Goal: Task Accomplishment & Management: Use online tool/utility

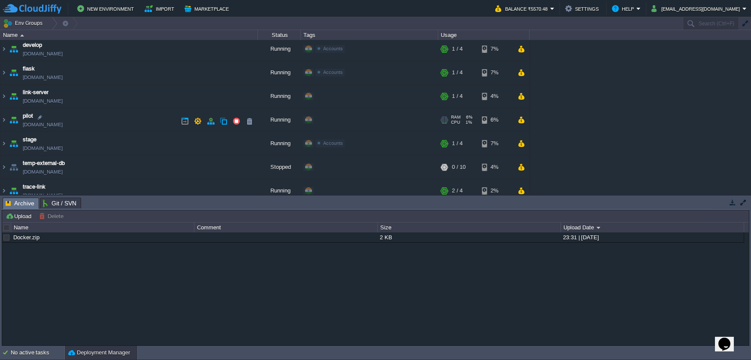
scroll to position [86, 0]
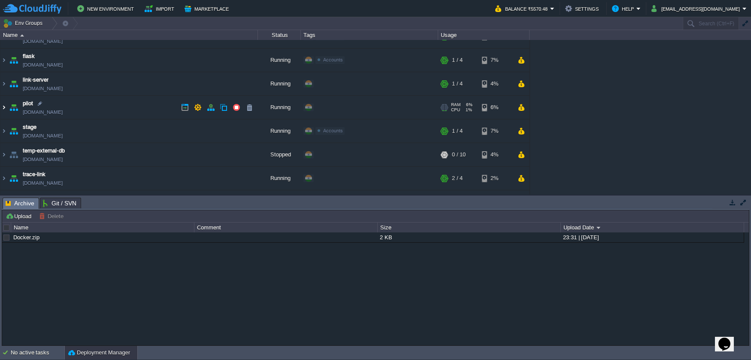
click at [6, 107] on img at bounding box center [3, 107] width 7 height 23
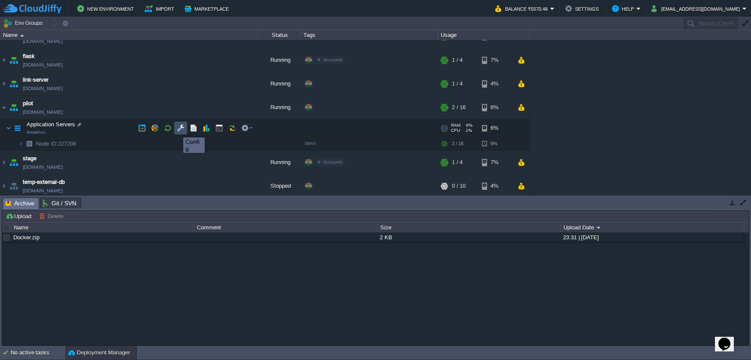
click at [179, 130] on button "button" at bounding box center [181, 128] width 8 height 8
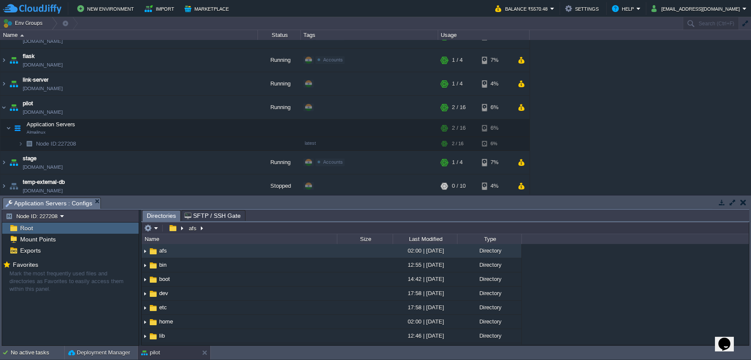
type input "/afs"
click at [208, 229] on input "/afs" at bounding box center [445, 228] width 607 height 12
type input "/usr/share/nginx/html"
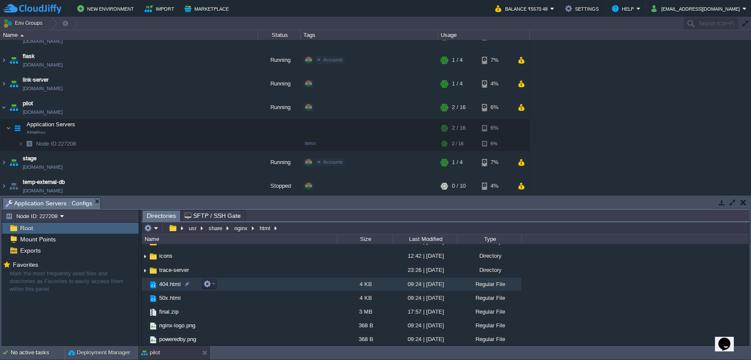
scroll to position [43, 0]
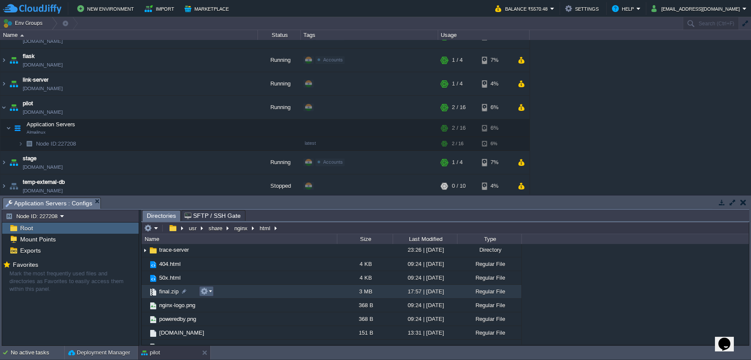
click at [208, 294] on em at bounding box center [206, 291] width 12 height 8
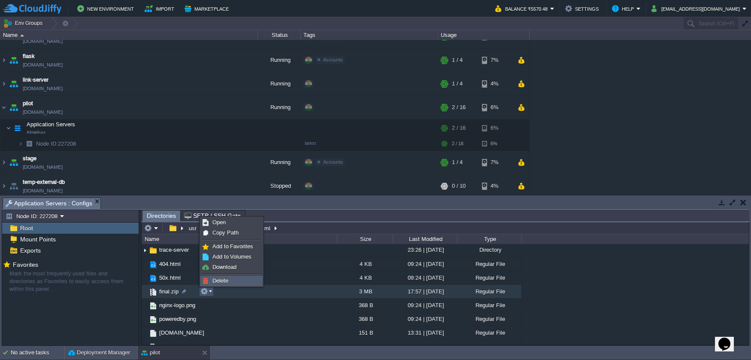
click at [215, 282] on span "Delete" at bounding box center [220, 280] width 16 height 6
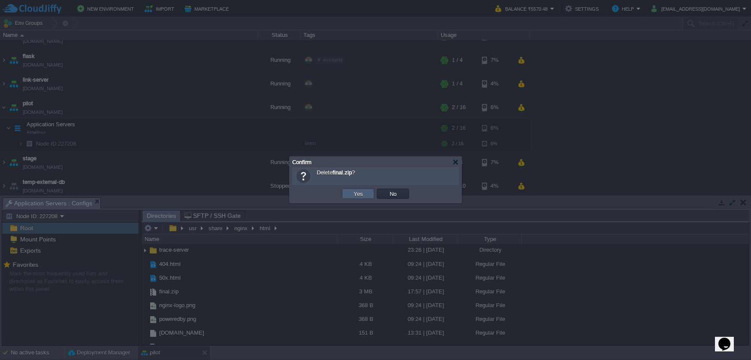
click at [346, 196] on td "Yes" at bounding box center [358, 193] width 32 height 10
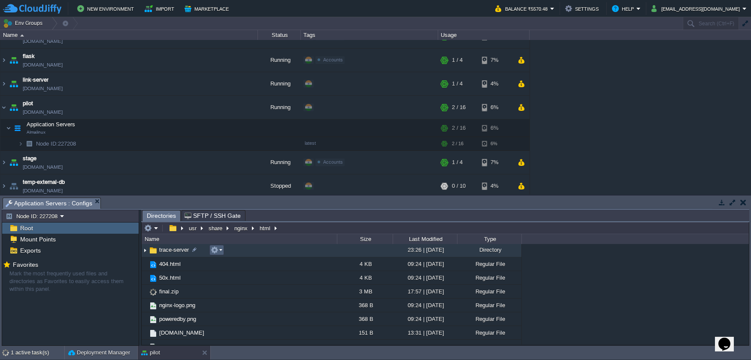
click at [219, 251] on em at bounding box center [217, 250] width 12 height 8
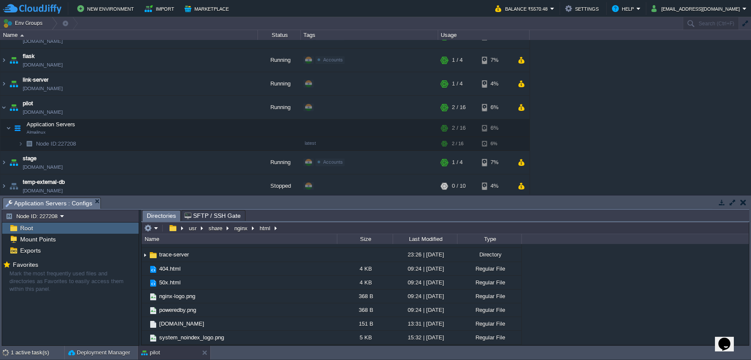
scroll to position [38, 0]
click at [226, 240] on div "Name" at bounding box center [240, 239] width 194 height 10
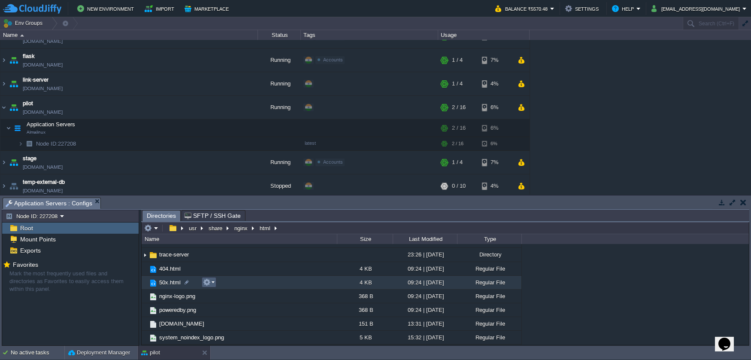
scroll to position [0, 0]
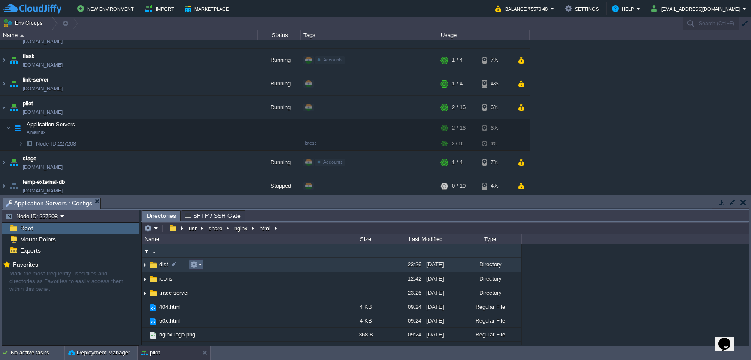
click at [199, 266] on em at bounding box center [196, 265] width 12 height 8
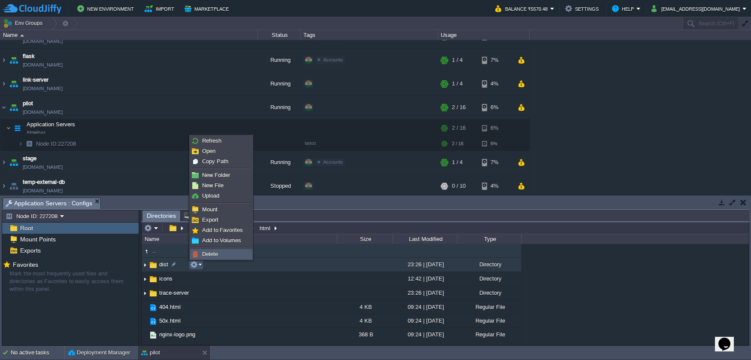
click at [207, 256] on span "Delete" at bounding box center [210, 254] width 16 height 6
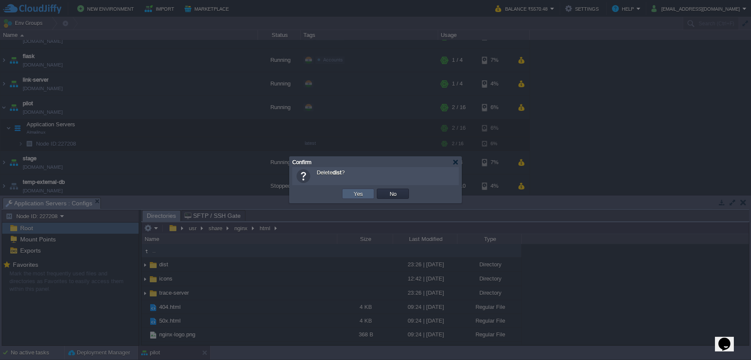
click at [350, 193] on td "Yes" at bounding box center [358, 193] width 32 height 10
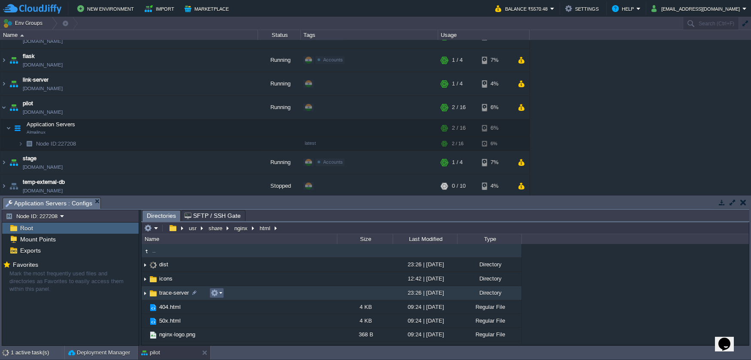
click at [220, 293] on em at bounding box center [217, 293] width 12 height 8
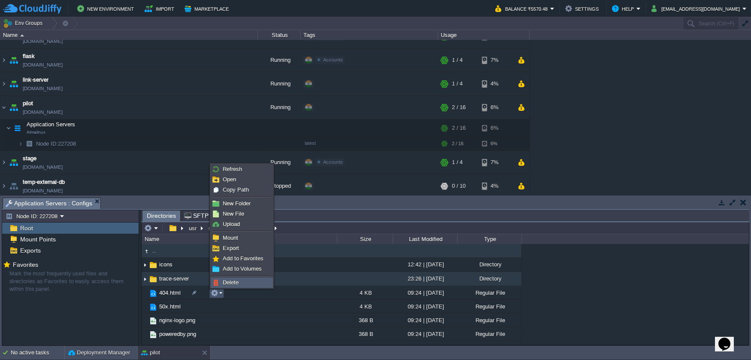
click at [229, 283] on span "Delete" at bounding box center [231, 282] width 16 height 6
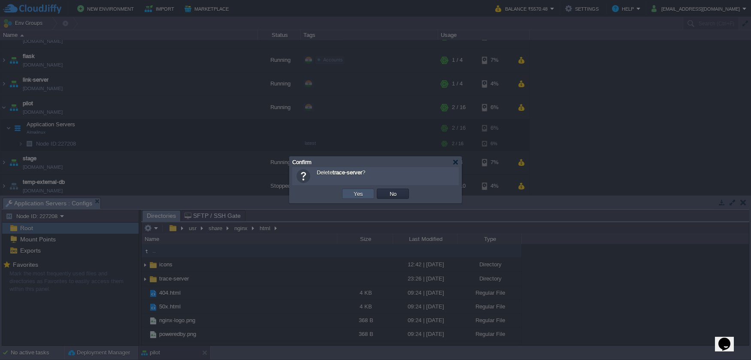
click at [352, 197] on button "Yes" at bounding box center [358, 194] width 15 height 8
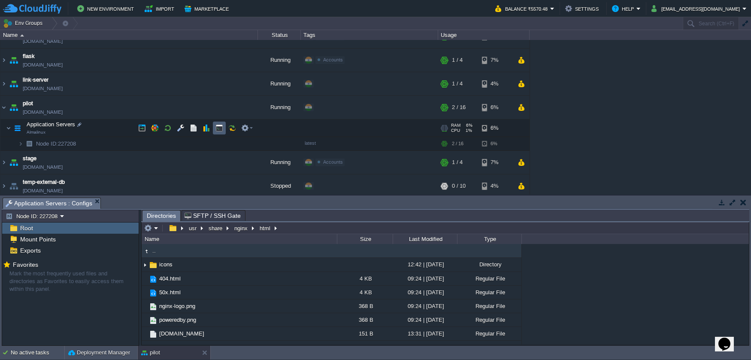
click at [217, 130] on button "button" at bounding box center [219, 128] width 8 height 8
click at [77, 205] on span "Application Servers : Configs" at bounding box center [49, 203] width 87 height 11
type input "/usr/share/nginx/html"
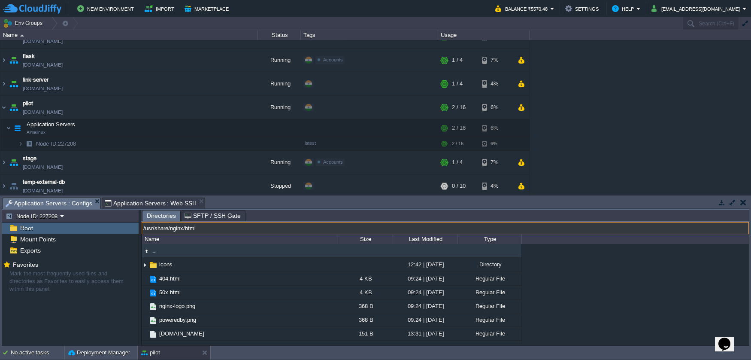
click at [288, 225] on input "/usr/share/nginx/html" at bounding box center [445, 228] width 607 height 12
type input "#000000"
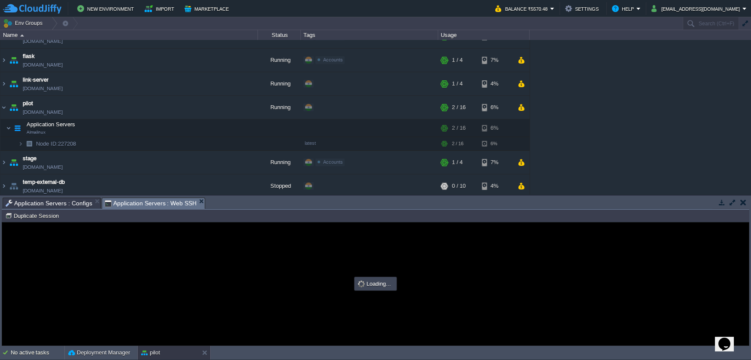
click at [178, 202] on span "Application Servers : Web SSH" at bounding box center [151, 203] width 92 height 11
click at [87, 206] on span "Application Servers : Configs" at bounding box center [49, 203] width 87 height 10
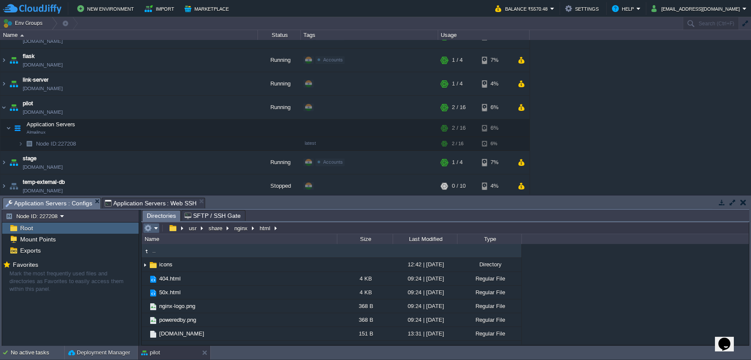
click at [156, 229] on em at bounding box center [151, 228] width 14 height 8
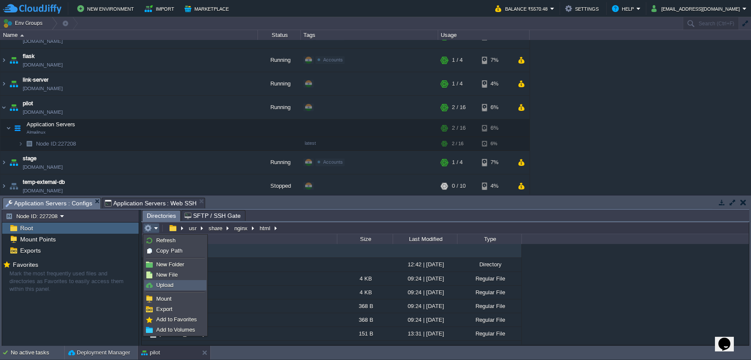
click at [184, 282] on link "Upload" at bounding box center [175, 284] width 61 height 9
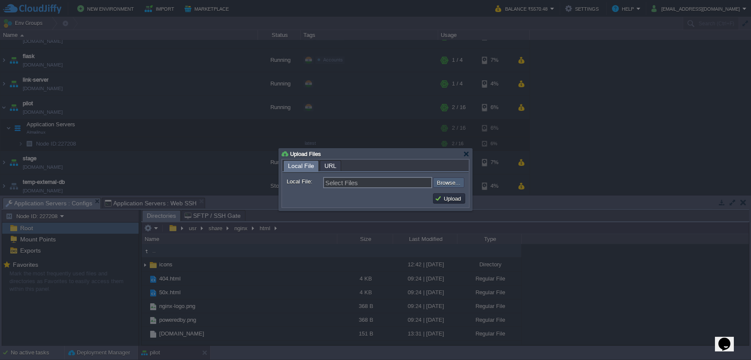
click at [434, 181] on input "file" at bounding box center [410, 182] width 109 height 10
type input "C:\fakepath\final.zip"
type input "final.zip"
click at [434, 196] on td "Upload" at bounding box center [449, 198] width 32 height 10
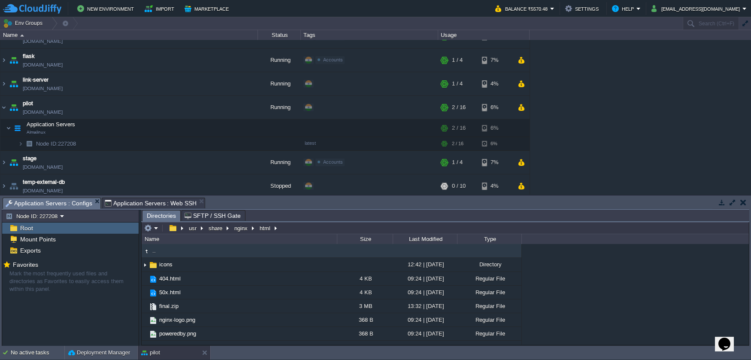
click at [166, 203] on span "Application Servers : Web SSH" at bounding box center [151, 203] width 92 height 10
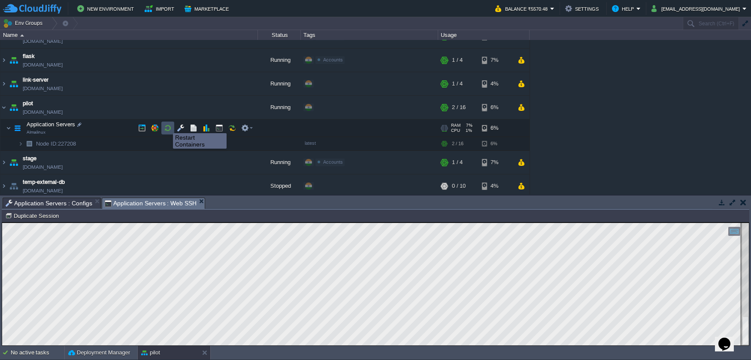
click at [167, 125] on button "button" at bounding box center [168, 128] width 8 height 8
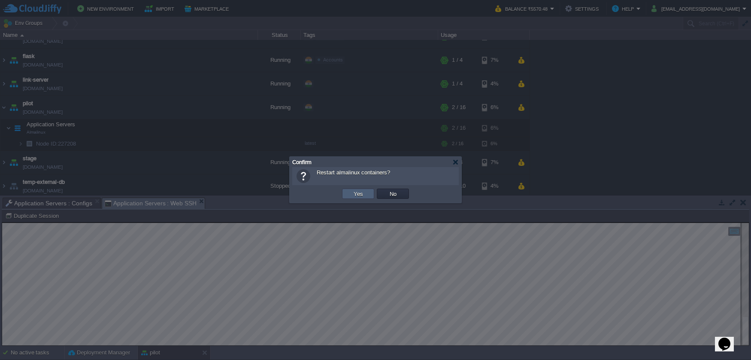
click at [358, 192] on button "Yes" at bounding box center [358, 194] width 15 height 8
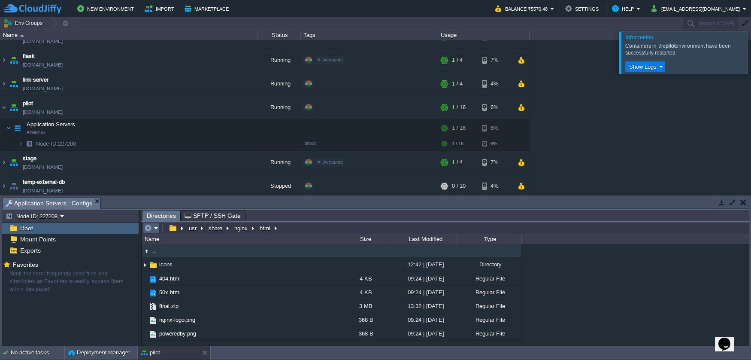
click at [159, 230] on td at bounding box center [151, 228] width 17 height 10
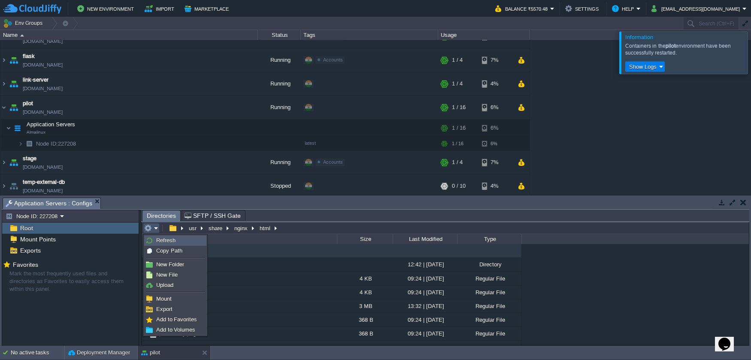
click at [168, 241] on span "Refresh" at bounding box center [165, 240] width 19 height 6
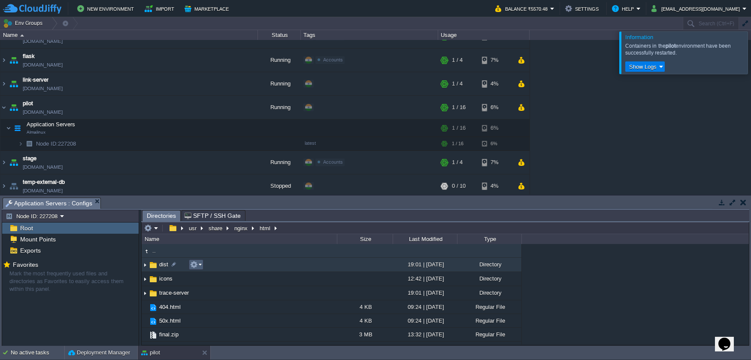
click at [200, 264] on em at bounding box center [196, 265] width 12 height 8
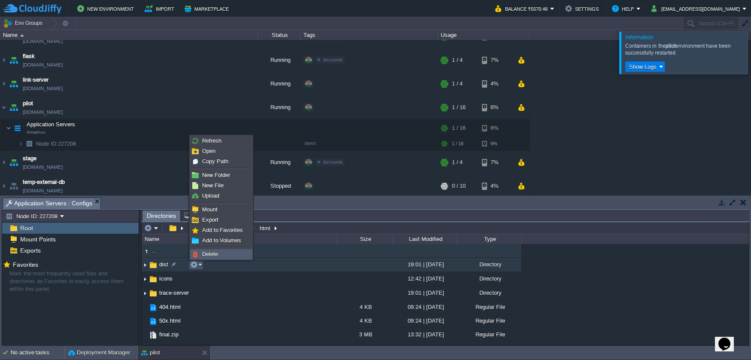
click at [206, 255] on span "Delete" at bounding box center [210, 254] width 16 height 6
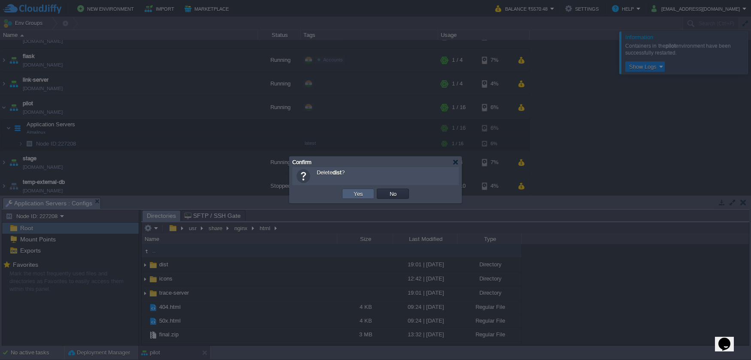
click at [351, 195] on td "Yes" at bounding box center [358, 193] width 32 height 10
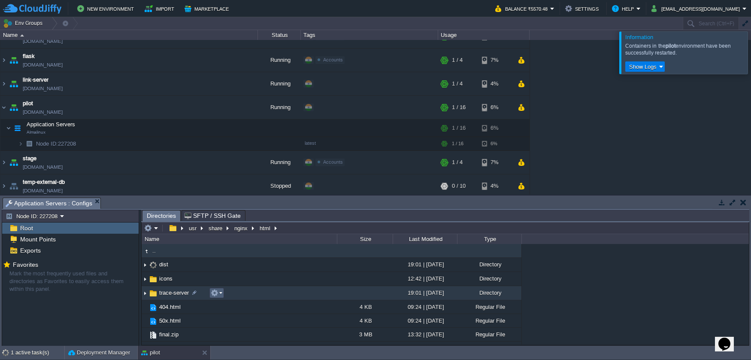
click at [219, 293] on em at bounding box center [217, 293] width 12 height 8
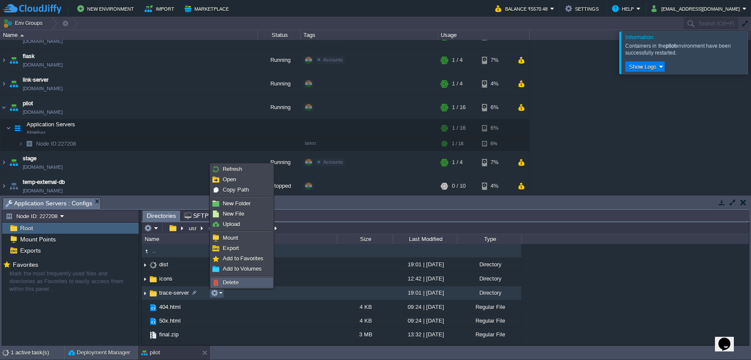
click at [224, 282] on span "Delete" at bounding box center [231, 282] width 16 height 6
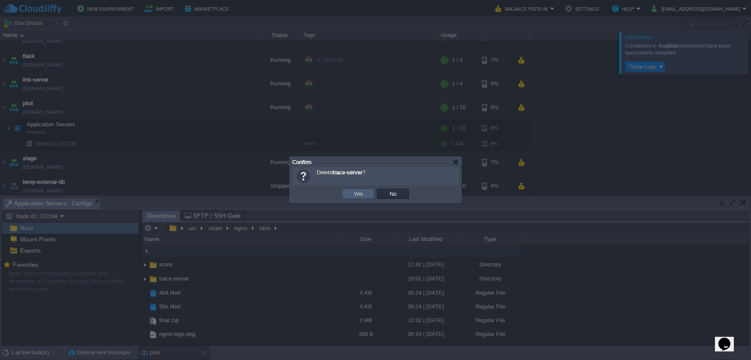
click at [347, 197] on td "Yes" at bounding box center [358, 193] width 32 height 10
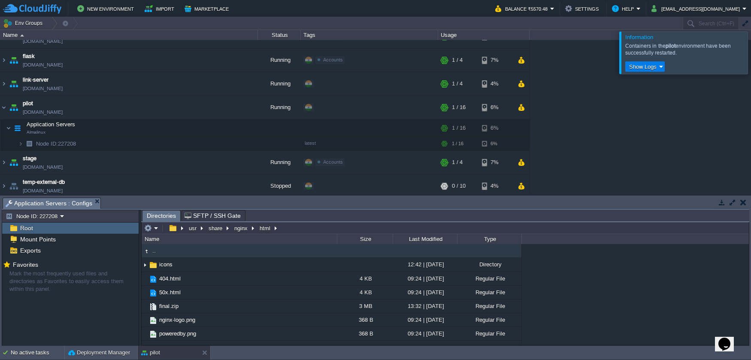
click at [751, 47] on div at bounding box center [761, 52] width 0 height 42
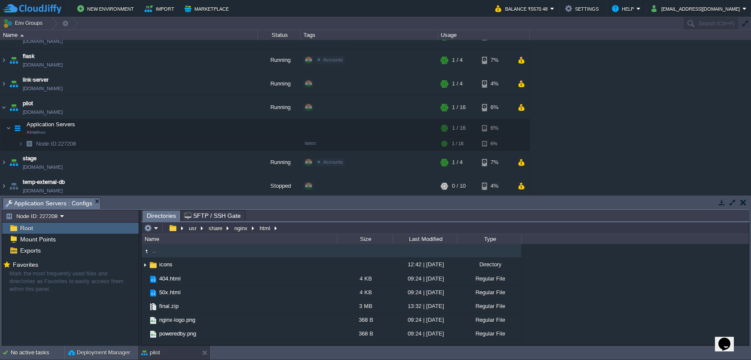
type input "/usr/share/nginx/html"
click at [316, 228] on input "/usr/share/nginx/html" at bounding box center [445, 228] width 607 height 12
click at [216, 128] on button "button" at bounding box center [219, 128] width 8 height 8
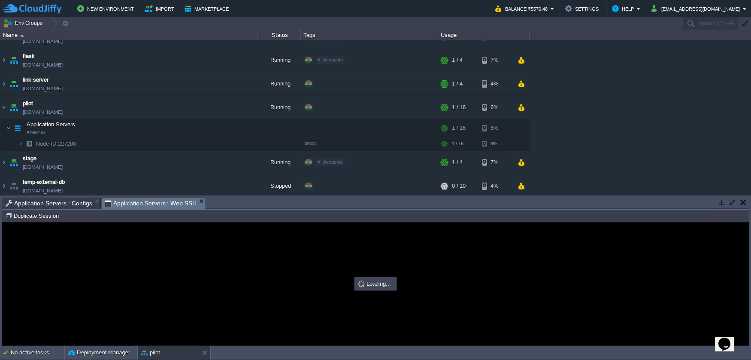
type input "#000000"
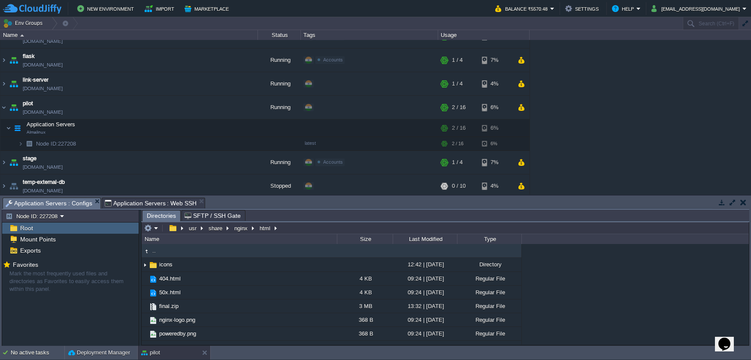
click at [80, 201] on span "Application Servers : Configs" at bounding box center [49, 203] width 87 height 11
click at [159, 228] on td at bounding box center [151, 228] width 17 height 10
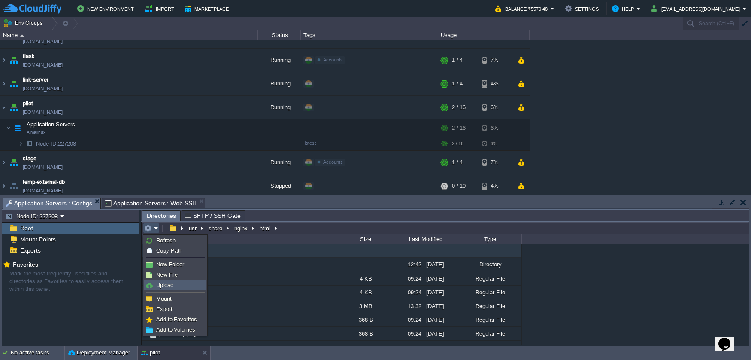
click at [174, 284] on link "Upload" at bounding box center [175, 284] width 61 height 9
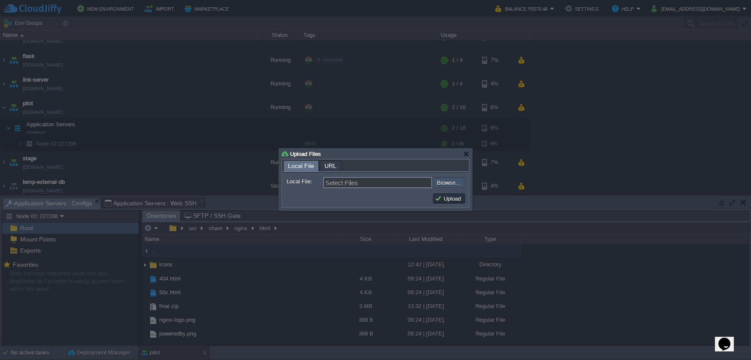
click at [457, 185] on input "file" at bounding box center [410, 182] width 109 height 10
type input "C:\fakepath\final.zip"
type input "final.zip"
click at [437, 202] on button "Upload" at bounding box center [449, 198] width 29 height 8
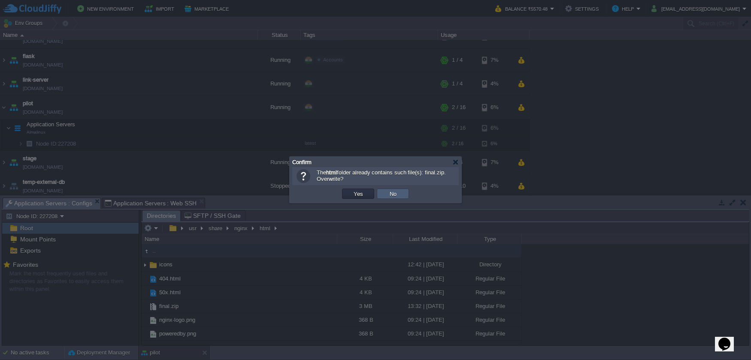
click at [385, 195] on td "No" at bounding box center [393, 193] width 32 height 10
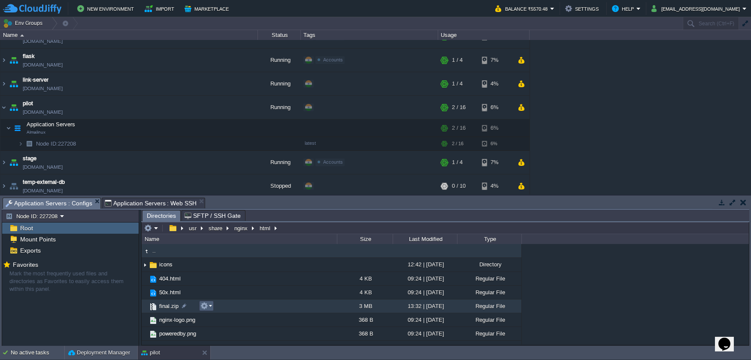
click at [210, 306] on em at bounding box center [206, 306] width 12 height 8
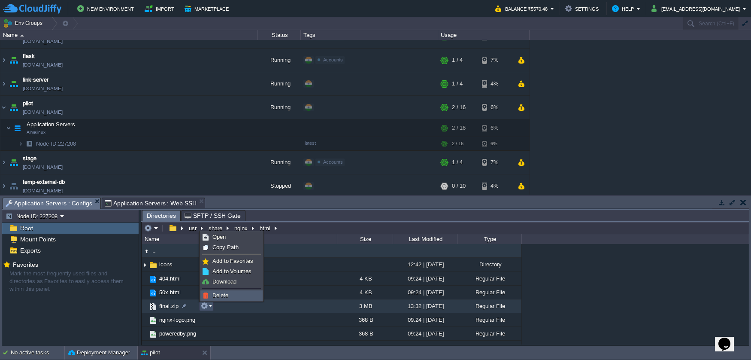
click at [215, 297] on span "Delete" at bounding box center [220, 295] width 16 height 6
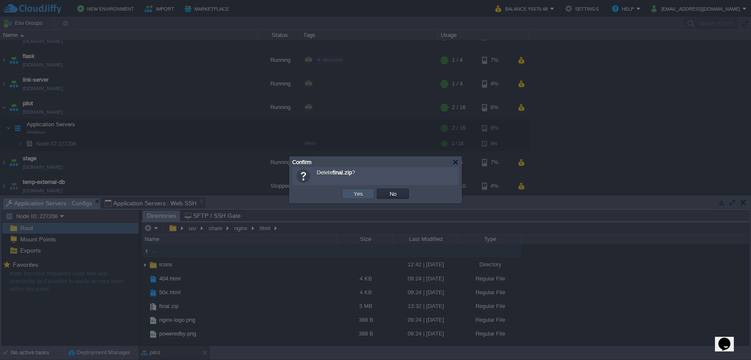
click at [359, 196] on button "Yes" at bounding box center [358, 194] width 15 height 8
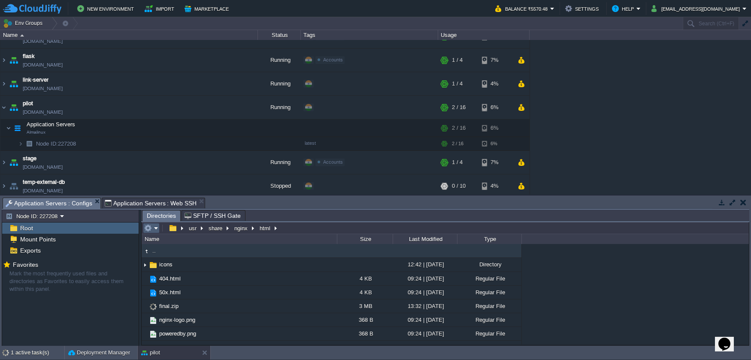
click at [158, 229] on td at bounding box center [151, 228] width 17 height 10
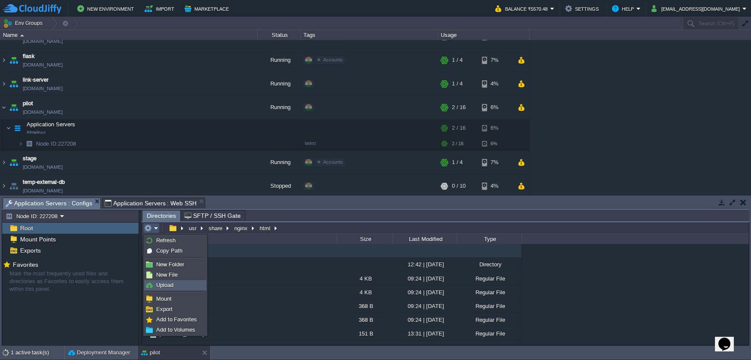
click at [161, 282] on span "Upload" at bounding box center [164, 285] width 17 height 6
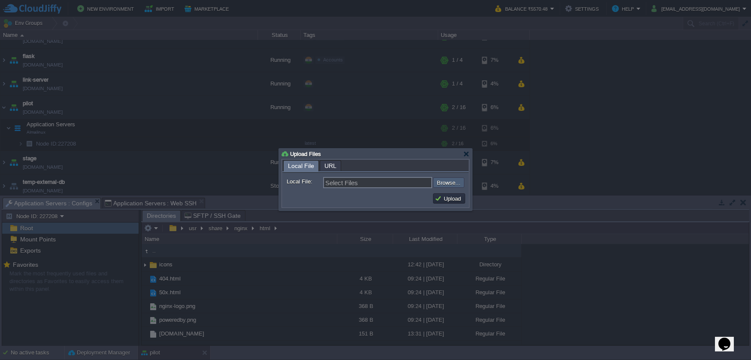
click at [438, 184] on input "file" at bounding box center [410, 182] width 109 height 10
type input "C:\fakepath\final.zip"
type input "final.zip"
click at [437, 200] on button "Upload" at bounding box center [449, 198] width 29 height 8
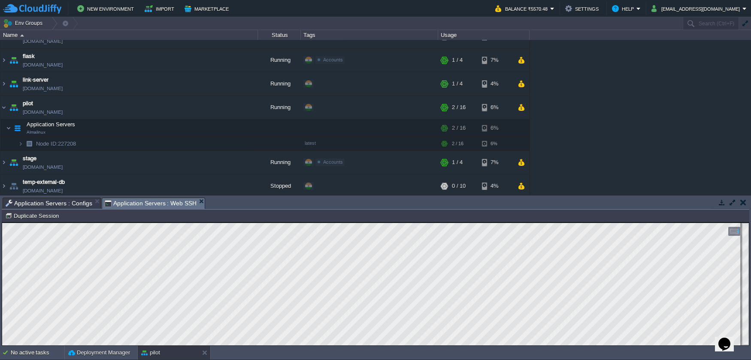
click at [151, 203] on span "Application Servers : Web SSH" at bounding box center [151, 203] width 92 height 11
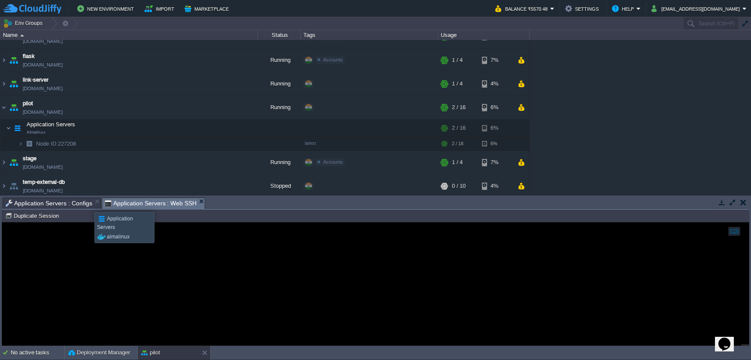
click at [88, 204] on span "Application Servers : Configs" at bounding box center [49, 203] width 87 height 10
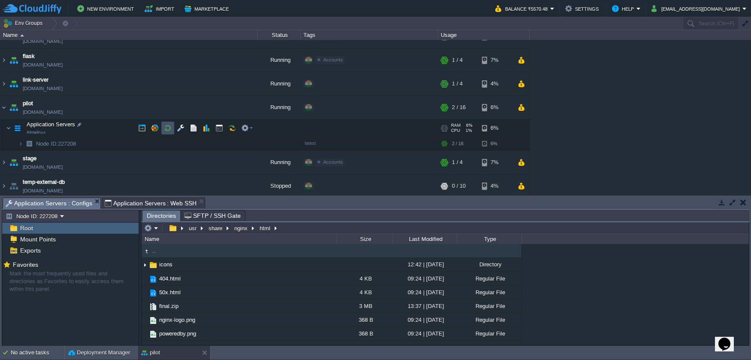
click at [167, 129] on button "button" at bounding box center [168, 128] width 8 height 8
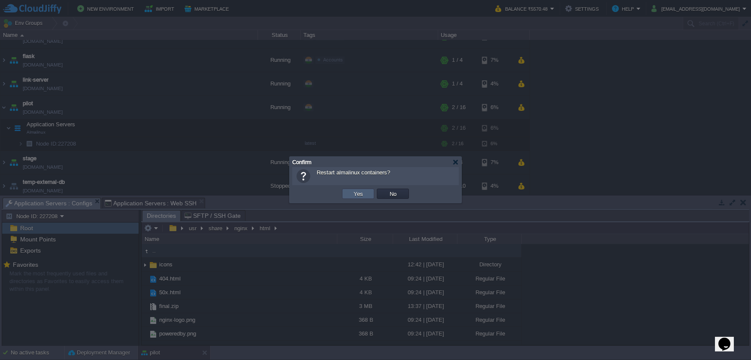
click at [349, 192] on td "Yes" at bounding box center [358, 193] width 32 height 10
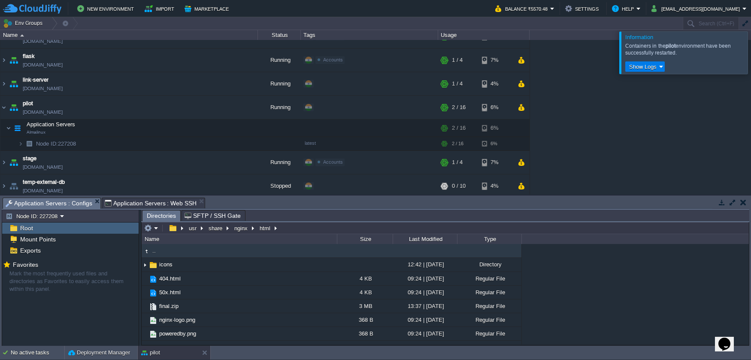
click at [751, 43] on div at bounding box center [761, 52] width 0 height 42
